Goal: Task Accomplishment & Management: Complete application form

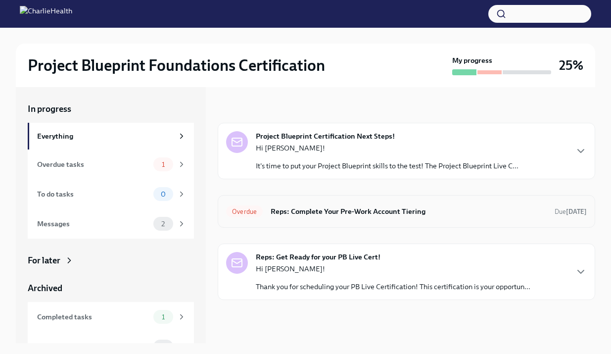
click at [323, 213] on h6 "Reps: Complete Your Pre-Work Account Tiering" at bounding box center [409, 211] width 276 height 11
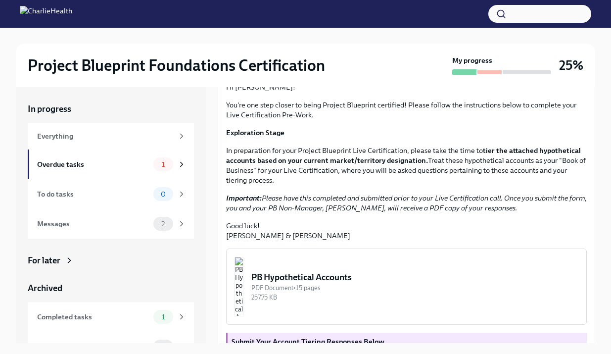
scroll to position [211, 0]
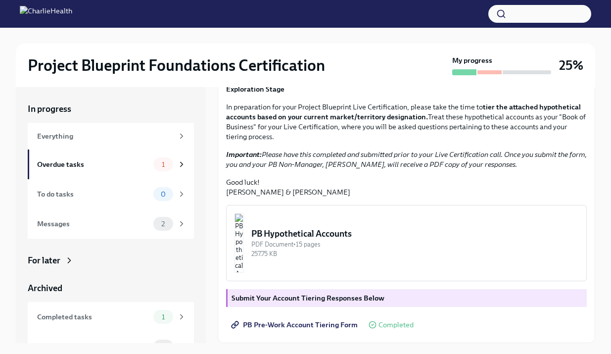
click at [282, 302] on strong "Submit Your Account Tiering Responses Below" at bounding box center [308, 298] width 153 height 9
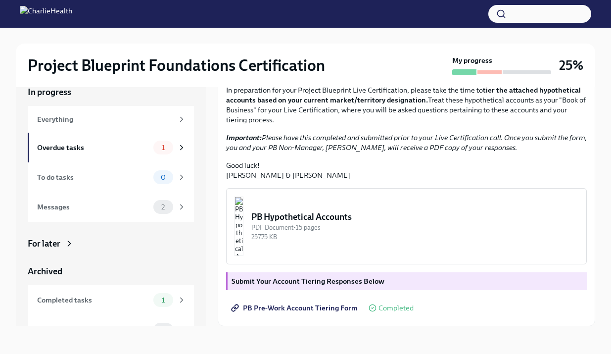
click at [244, 229] on img "button" at bounding box center [239, 226] width 9 height 59
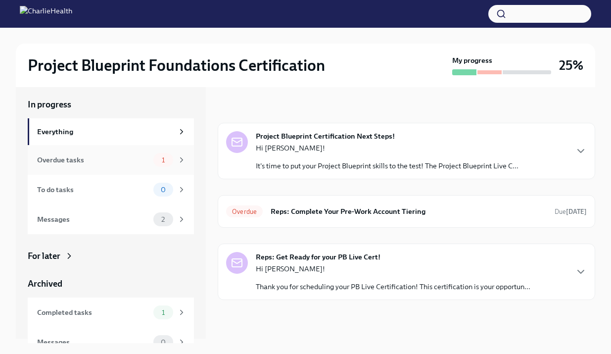
scroll to position [5, 0]
click at [152, 160] on div "Overdue tasks 1" at bounding box center [111, 159] width 149 height 14
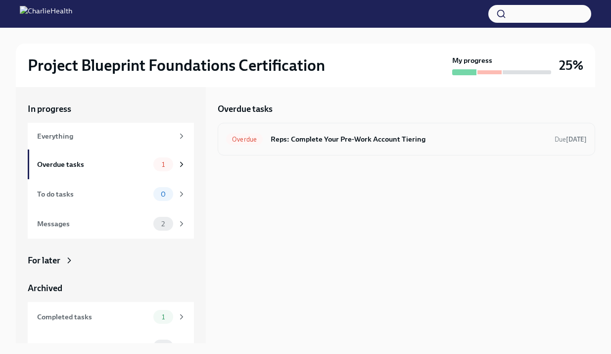
click at [377, 138] on h6 "Reps: Complete Your Pre-Work Account Tiering" at bounding box center [409, 139] width 276 height 11
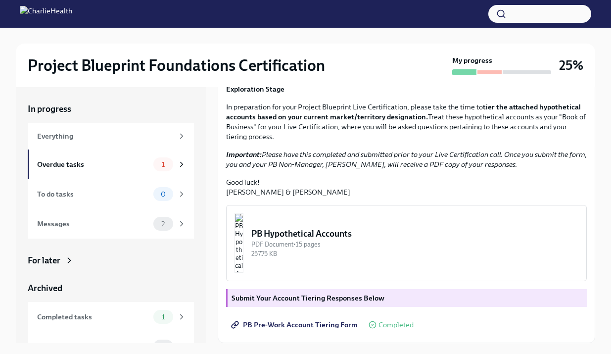
scroll to position [18, 0]
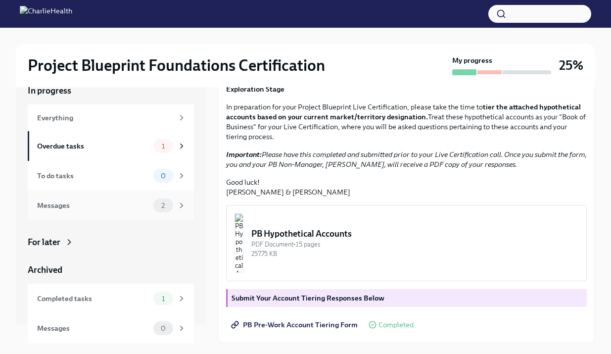
click at [135, 205] on div "Messages" at bounding box center [93, 205] width 112 height 11
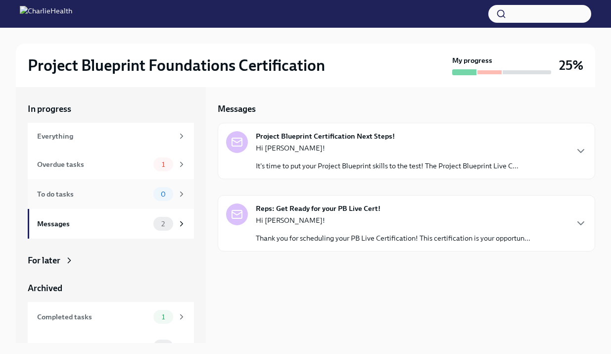
click at [140, 192] on div "To do tasks" at bounding box center [93, 194] width 112 height 11
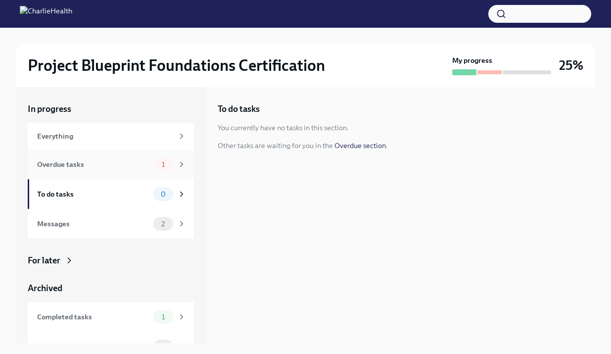
click at [140, 162] on div "Overdue tasks" at bounding box center [93, 164] width 112 height 11
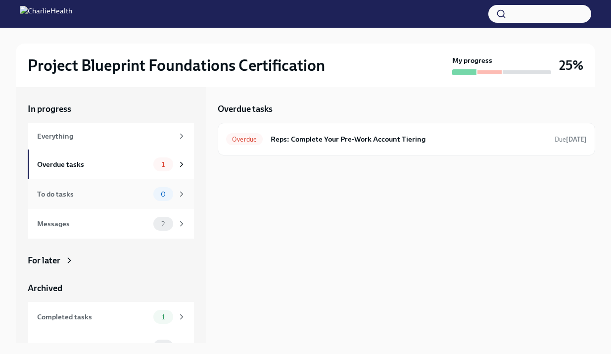
click at [134, 205] on div "To do tasks 0" at bounding box center [111, 194] width 166 height 30
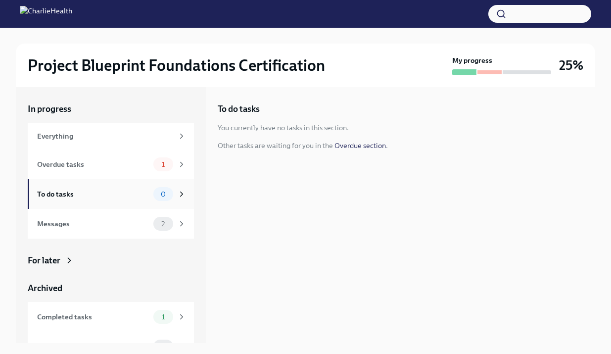
click at [129, 181] on div "To do tasks 0" at bounding box center [111, 194] width 166 height 30
click at [131, 210] on div "Messages 2" at bounding box center [111, 224] width 166 height 30
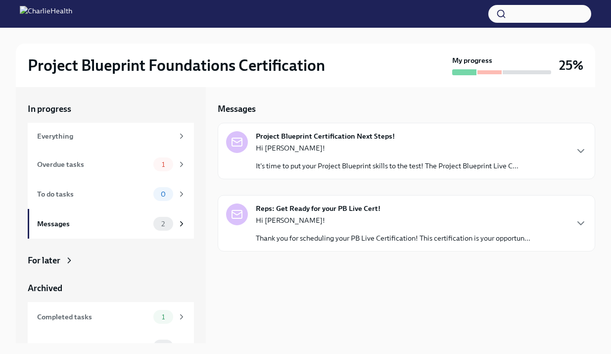
click at [345, 149] on p "Hi [PERSON_NAME]!" at bounding box center [387, 148] width 263 height 10
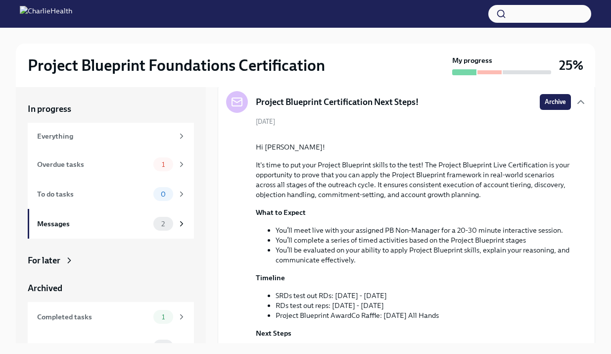
scroll to position [41, 0]
